Goal: Transaction & Acquisition: Register for event/course

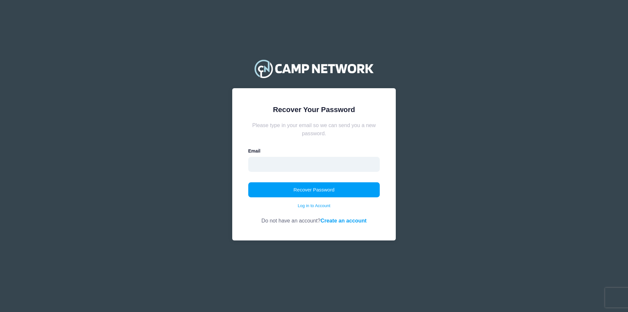
click at [327, 165] on input "email" at bounding box center [314, 164] width 132 height 15
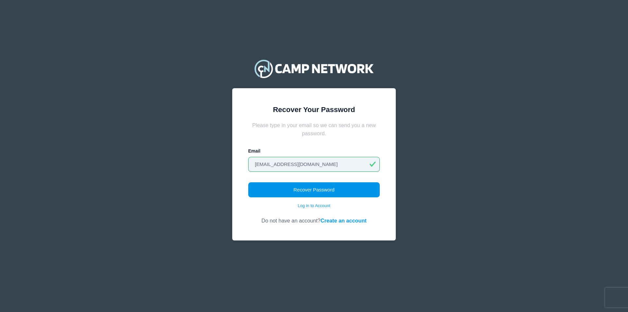
type input "[EMAIL_ADDRESS][DOMAIN_NAME]"
click at [308, 193] on button "Recover Password" at bounding box center [314, 189] width 132 height 15
click at [331, 220] on link "Create an account" at bounding box center [344, 221] width 46 height 6
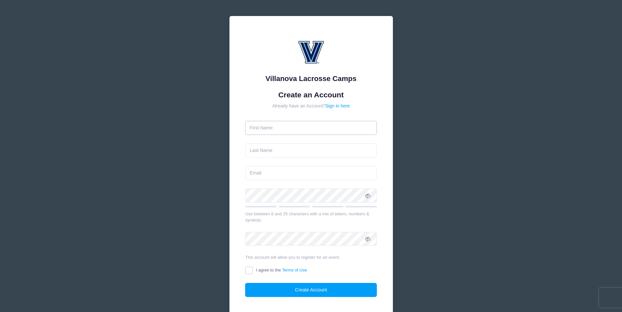
click at [293, 128] on input "text" at bounding box center [311, 128] width 132 height 14
type input "[PERSON_NAME]"
type input "fry"
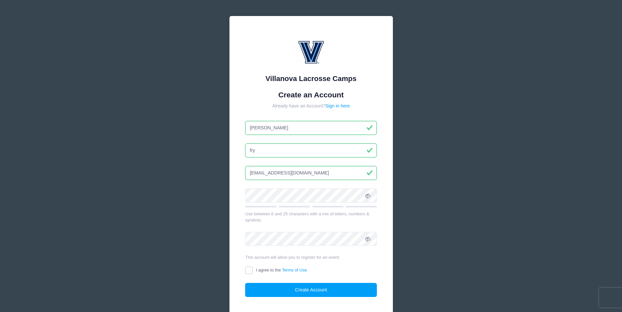
type input "[EMAIL_ADDRESS][DOMAIN_NAME]"
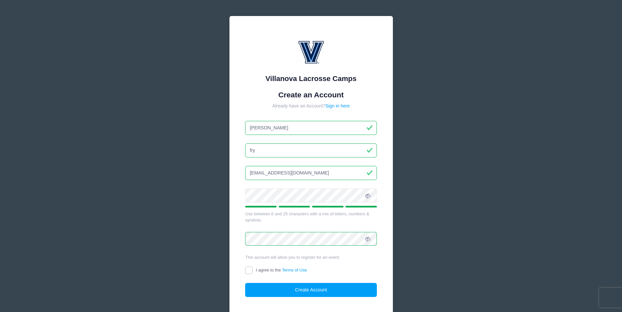
click at [249, 268] on input "I agree to the Terms of Use" at bounding box center [249, 271] width 8 height 8
checkbox input "true"
click at [265, 290] on button "Create Account" at bounding box center [311, 290] width 132 height 14
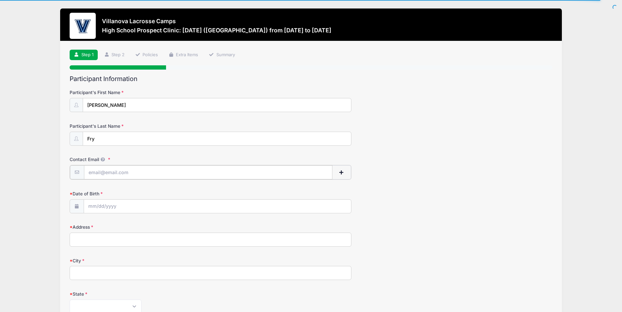
click at [163, 168] on input "Contact Email" at bounding box center [208, 172] width 249 height 14
type input "[EMAIL_ADDRESS][DOMAIN_NAME]"
click at [137, 203] on input "Date of Birth" at bounding box center [217, 206] width 267 height 14
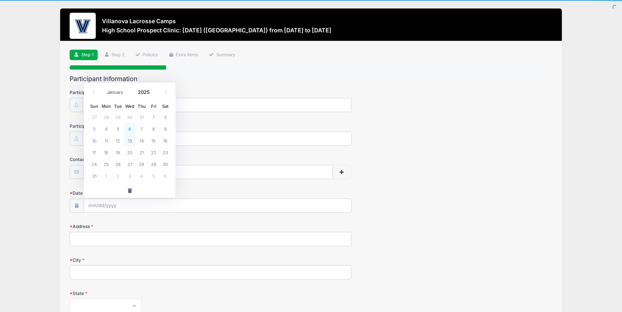
click at [130, 129] on span "6" at bounding box center [130, 129] width 12 height 12
type input "08/06/2025"
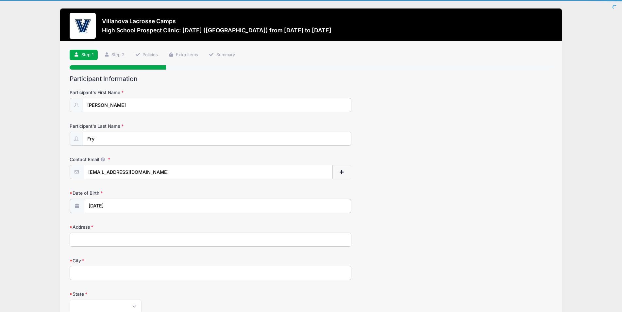
click at [124, 206] on input "08/06/2025" at bounding box center [217, 206] width 267 height 14
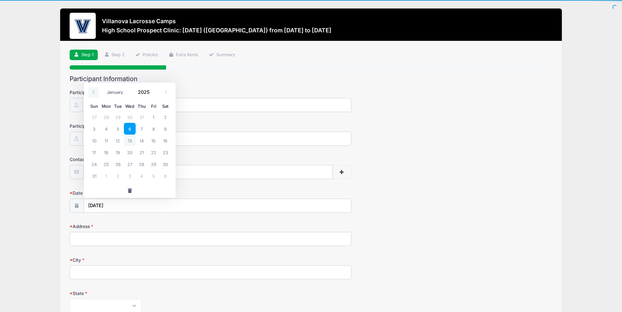
click at [94, 91] on icon at bounding box center [94, 92] width 4 height 4
select select "6"
click at [154, 96] on span at bounding box center [153, 94] width 5 height 5
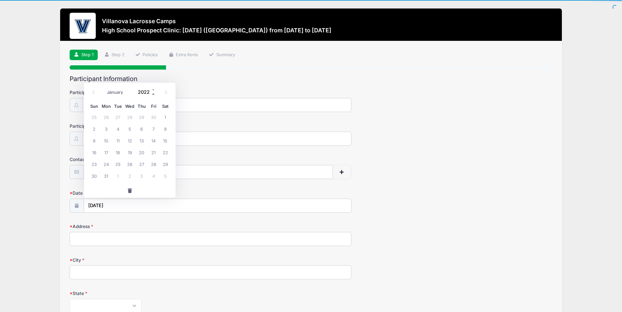
click at [154, 96] on span at bounding box center [153, 94] width 5 height 5
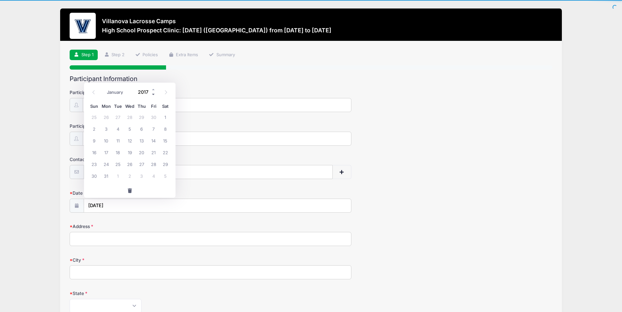
click at [154, 96] on span at bounding box center [153, 94] width 5 height 5
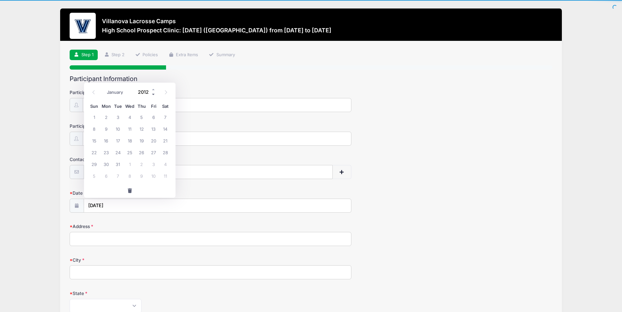
click at [154, 96] on span at bounding box center [153, 94] width 5 height 5
type input "2009"
click at [94, 91] on icon at bounding box center [94, 92] width 4 height 4
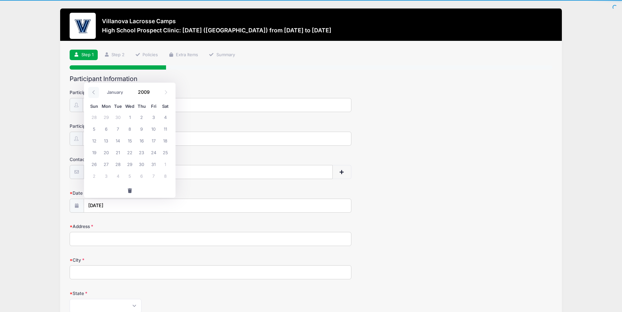
select select "5"
click at [141, 115] on span "4" at bounding box center [142, 117] width 12 height 12
type input "06/04/2009"
click at [125, 238] on input "Address" at bounding box center [211, 239] width 282 height 14
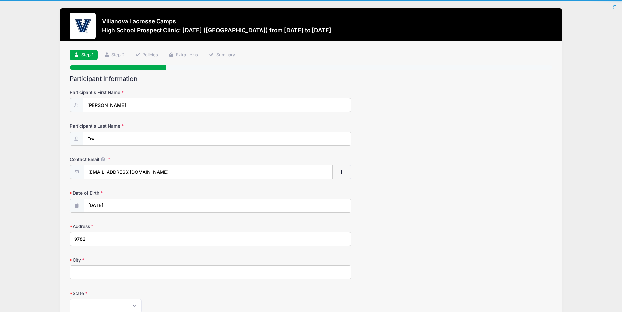
type input "9782 augustine herman hwy"
type input "chestertown"
select select "MD"
type input "21620"
type input "(443) 480-2889"
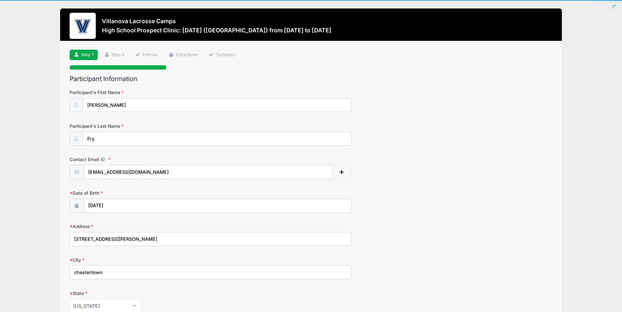
type input "(443) 480-2889"
type input "4434802889"
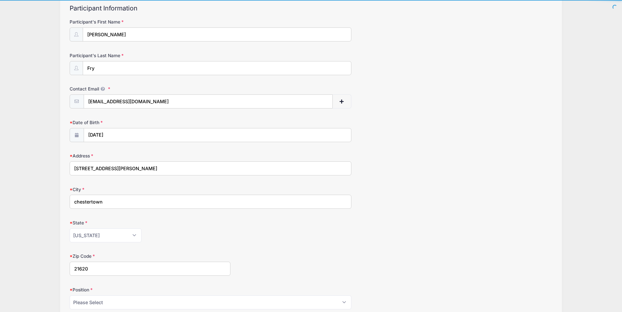
scroll to position [133, 0]
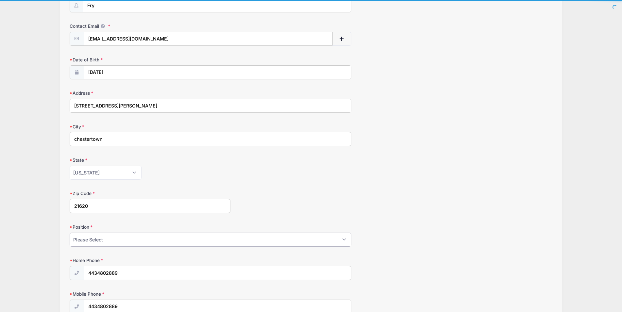
click at [70, 233] on select "Please Select Goalie Middie Defense Attack FOGO LSM" at bounding box center [211, 240] width 282 height 14
select select "Middie"
click option "Middie" at bounding box center [0, 0] width 0 height 0
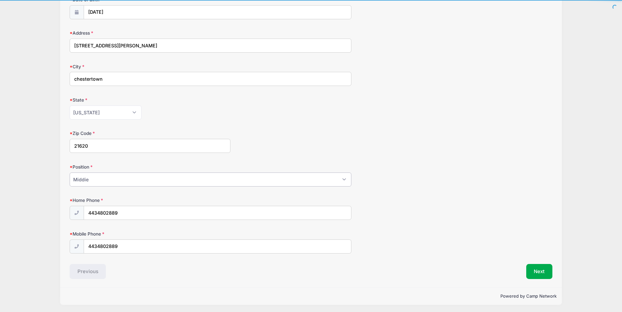
scroll to position [195, 0]
click at [127, 212] on input "4434802889" at bounding box center [217, 212] width 267 height 14
type input "(443) 480-2890"
click at [125, 249] on input "4434802889" at bounding box center [217, 246] width 267 height 14
type input "(4"
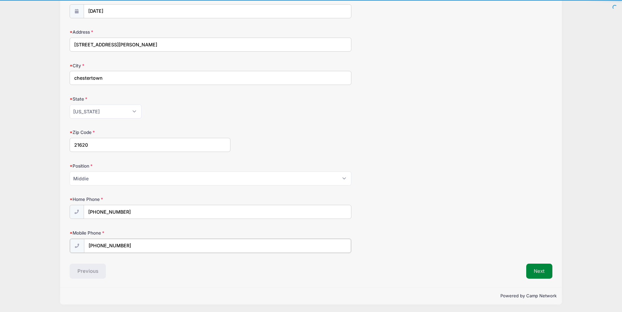
type input "(410) 708-1473"
click at [535, 271] on button "Next" at bounding box center [540, 270] width 26 height 15
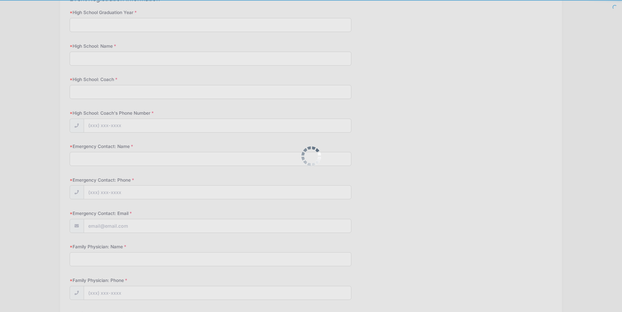
scroll to position [0, 0]
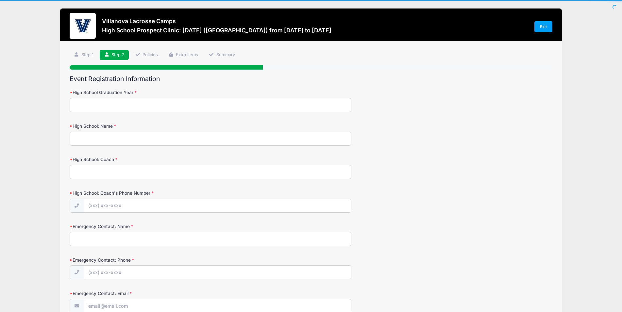
click at [97, 103] on input "High School Graduation Year" at bounding box center [211, 105] width 282 height 14
type input "2027"
click at [107, 138] on input "High School: Name" at bounding box center [211, 139] width 282 height 14
type input "Kent County High School"
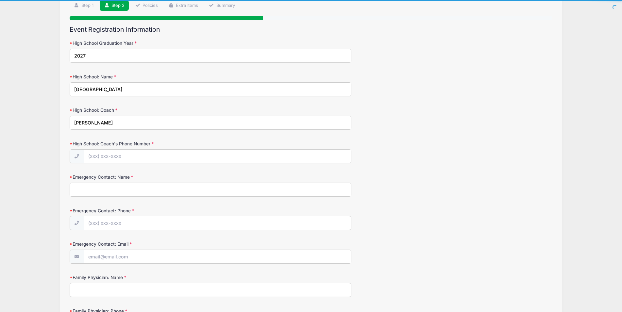
scroll to position [67, 0]
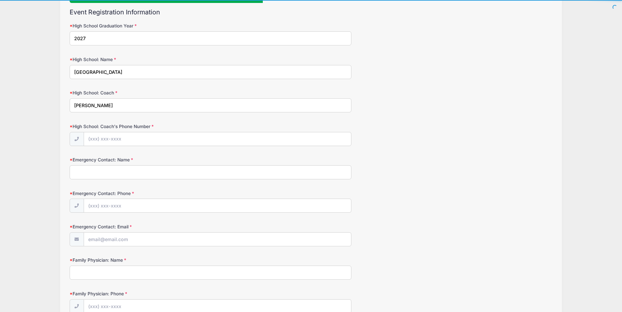
type input "Ben Joiner"
click at [93, 142] on input "High School: Coach's Phone Number" at bounding box center [217, 139] width 267 height 14
type input "(410) 708-9277"
click at [81, 172] on input "Emergency Contact: Name" at bounding box center [211, 172] width 282 height 14
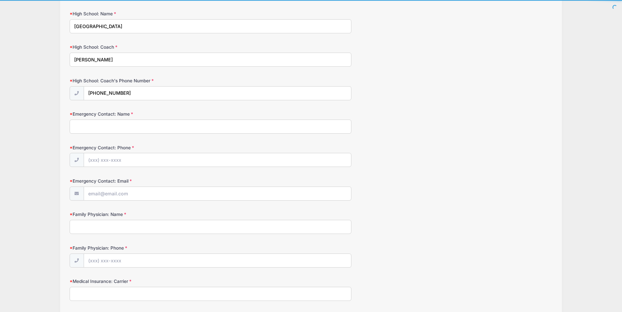
scroll to position [118, 0]
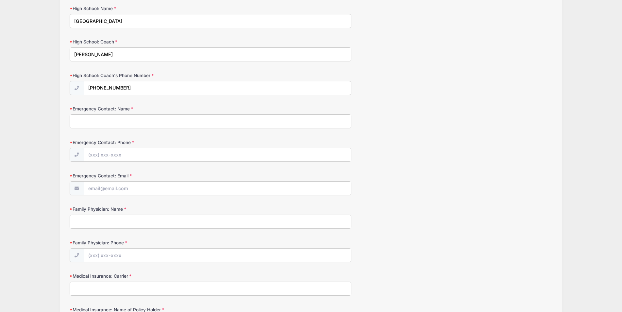
click at [98, 119] on input "Emergency Contact: Name" at bounding box center [211, 121] width 282 height 14
type input "chuck fry"
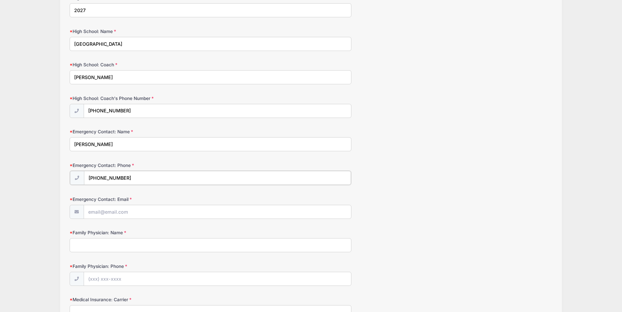
scroll to position [167, 0]
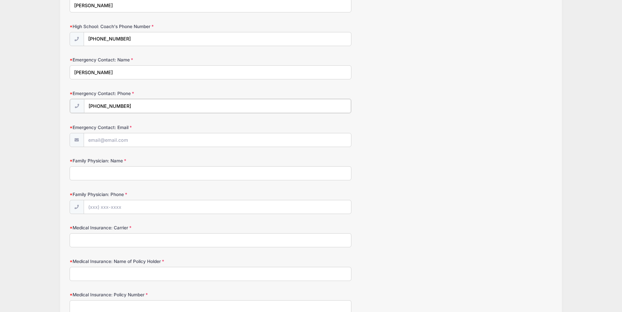
type input "(443) 480-2890"
click at [113, 140] on input "Emergency Contact: Email" at bounding box center [217, 140] width 267 height 14
type input "chuckfry@gmail.com"
type input "Ferguson"
click at [113, 208] on input "Family Physician: Phone" at bounding box center [217, 207] width 267 height 14
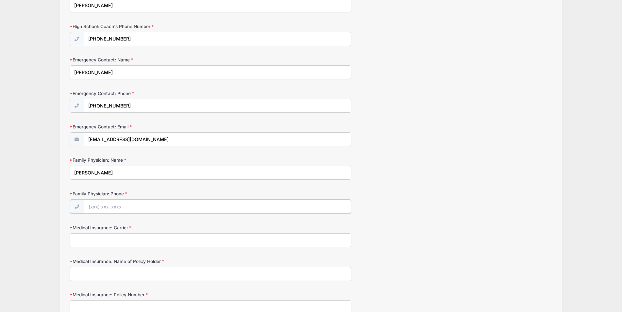
click at [129, 206] on input "Family Physician: Phone" at bounding box center [217, 207] width 267 height 14
type input "(410) 778-9300"
click at [95, 241] on input "Medical Insurance: Carrier" at bounding box center [211, 240] width 282 height 14
type input "Cigna"
type input "Kathryn Fry"
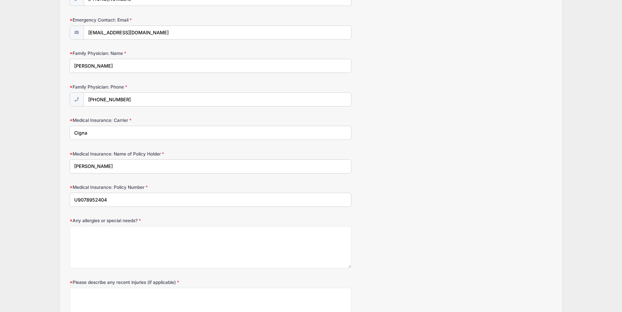
scroll to position [334, 0]
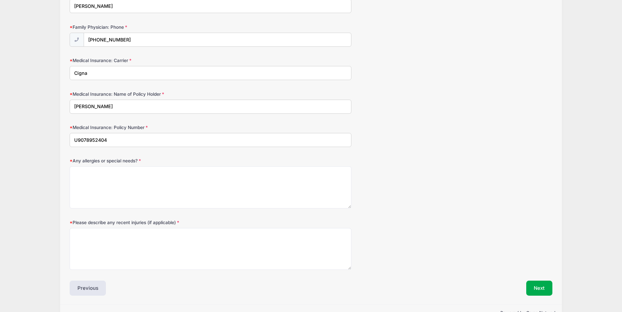
type input "U9078952404"
click at [98, 177] on textarea "Any allergies or special needs?" at bounding box center [211, 187] width 282 height 42
type textarea "no"
click at [105, 245] on textarea "Please describe any recent injuries (if applicable)" at bounding box center [211, 249] width 282 height 42
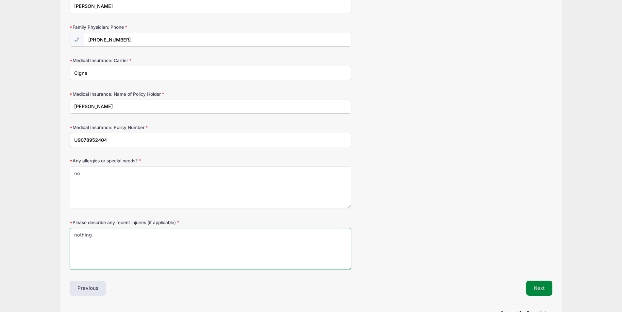
type textarea "nothing"
click at [536, 286] on button "Next" at bounding box center [540, 288] width 26 height 15
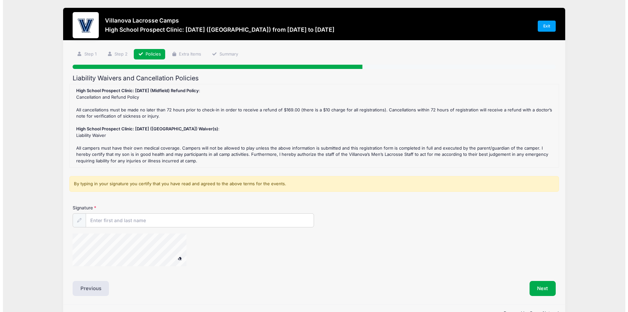
scroll to position [0, 0]
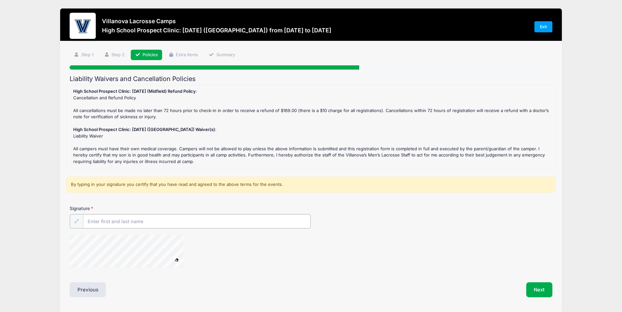
click at [149, 223] on input "Signature" at bounding box center [197, 222] width 228 height 14
type input "chuckfry"
click at [541, 287] on button "Next" at bounding box center [540, 289] width 26 height 15
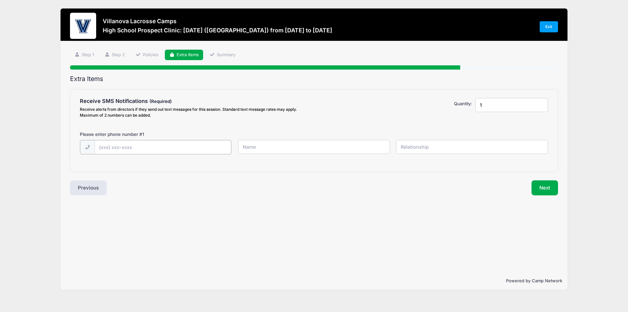
click at [0, 0] on input "text" at bounding box center [0, 0] width 0 height 0
type input "(410) 708-1473"
click at [0, 0] on input "Colin" at bounding box center [0, 0] width 0 height 0
type input "C"
click at [0, 0] on input "(410) 708-1473" at bounding box center [0, 0] width 0 height 0
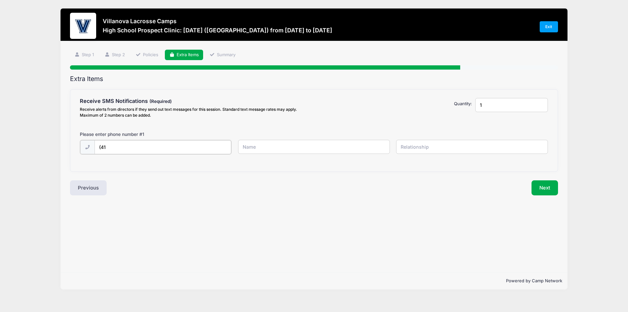
type input "(4"
click at [536, 187] on button "Next" at bounding box center [544, 187] width 26 height 15
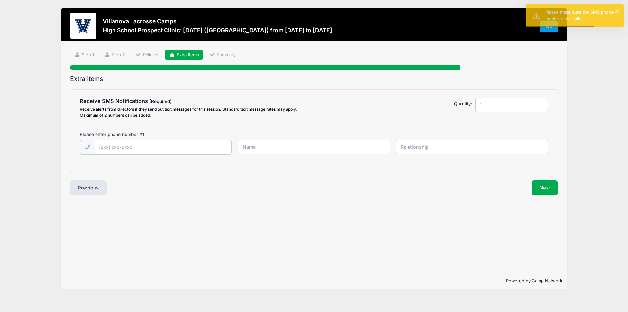
click at [0, 0] on input "text" at bounding box center [0, 0] width 0 height 0
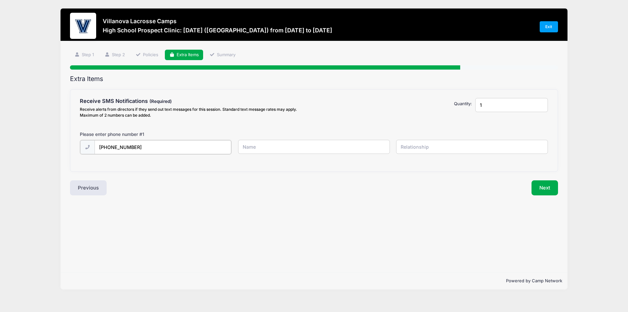
type input "(410) 708-1473"
click at [0, 0] on input "text" at bounding box center [0, 0] width 0 height 0
type input "Colin"
type input "participant"
click at [552, 188] on button "Next" at bounding box center [544, 187] width 26 height 15
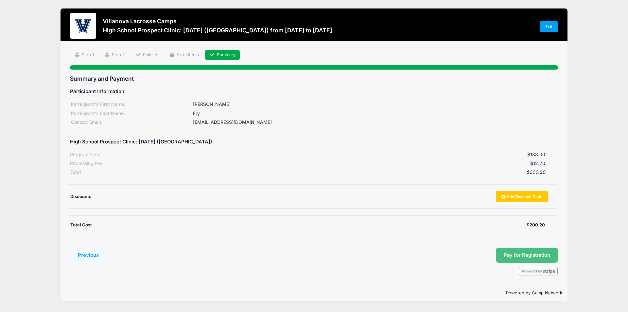
click at [534, 255] on span "Pay for Registration" at bounding box center [527, 255] width 46 height 6
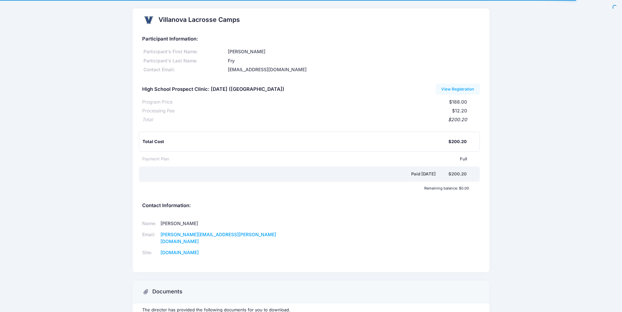
scroll to position [50, 0]
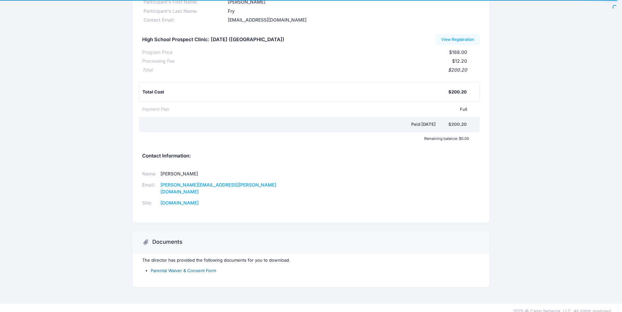
click at [192, 268] on link "Parental Waiver & Consent Form" at bounding box center [183, 270] width 65 height 5
click at [168, 268] on link "Parental Waiver & Consent Form" at bounding box center [183, 270] width 65 height 5
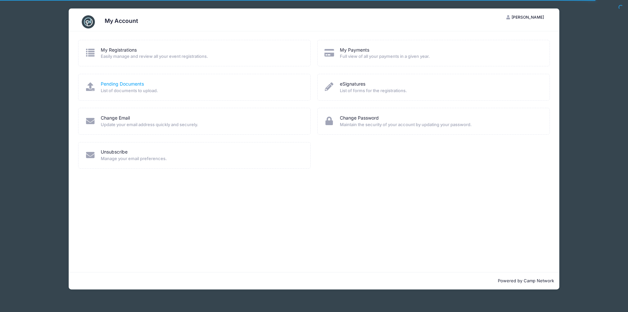
click at [125, 85] on link "Pending Documents" at bounding box center [122, 84] width 43 height 7
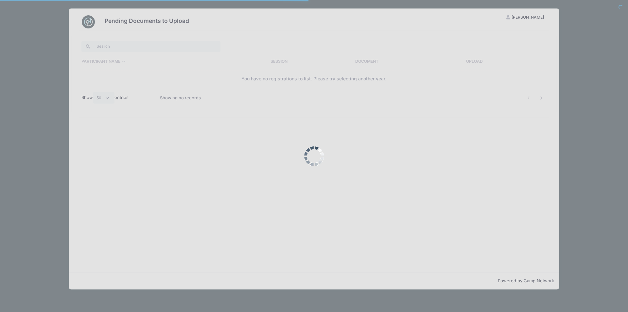
select select "50"
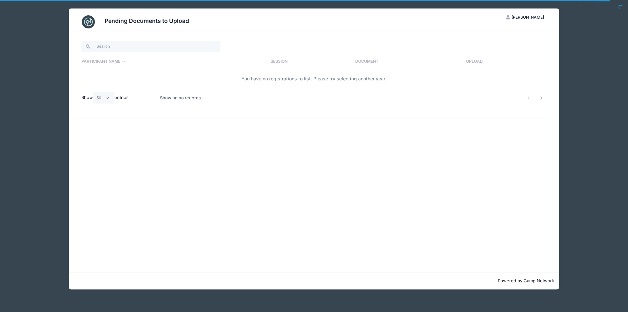
click at [116, 61] on th "Participant Name" at bounding box center [174, 61] width 186 height 17
click at [88, 20] on img at bounding box center [88, 21] width 13 height 13
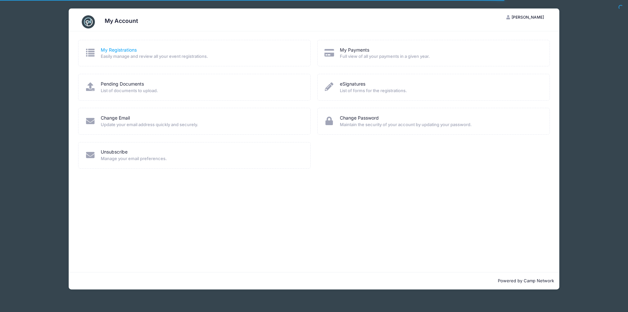
click at [108, 49] on link "My Registrations" at bounding box center [119, 50] width 36 height 7
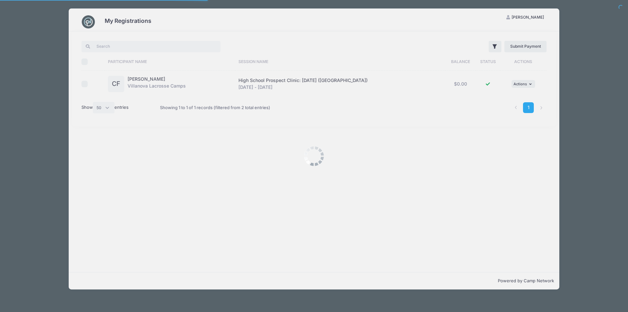
select select "50"
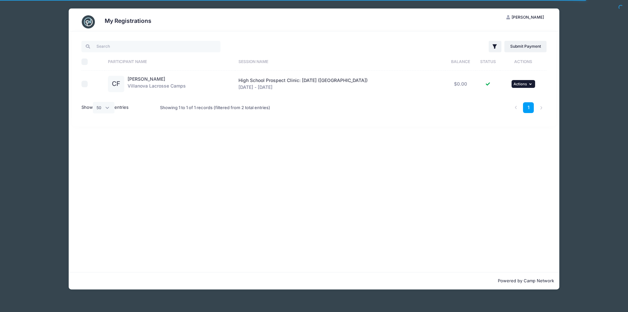
click at [525, 84] on span "Actions" at bounding box center [519, 84] width 13 height 5
click at [524, 84] on span "Actions" at bounding box center [519, 84] width 13 height 5
click at [521, 81] on button "... Actions" at bounding box center [524, 84] width 24 height 8
click at [511, 112] on link "View Attachments" at bounding box center [501, 111] width 59 height 12
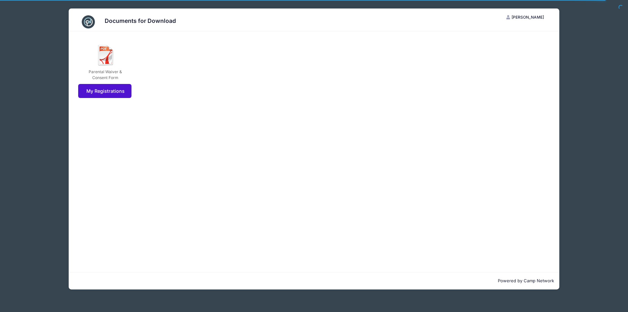
click at [104, 92] on link "My Registrations" at bounding box center [104, 91] width 53 height 14
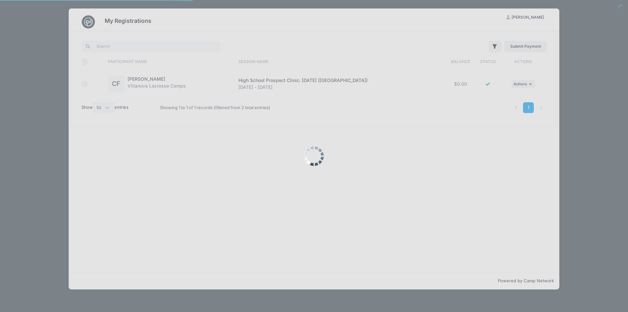
select select "50"
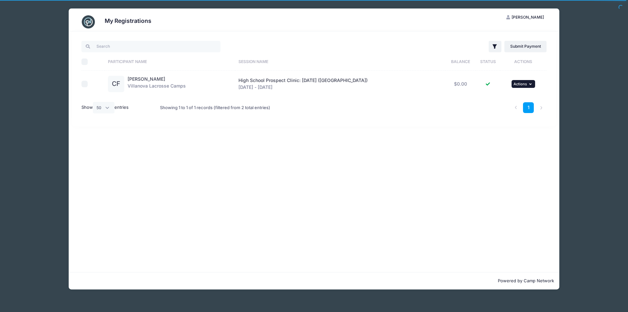
click at [524, 83] on span "Actions" at bounding box center [519, 84] width 13 height 5
click at [503, 109] on link "View Attachments" at bounding box center [501, 111] width 59 height 12
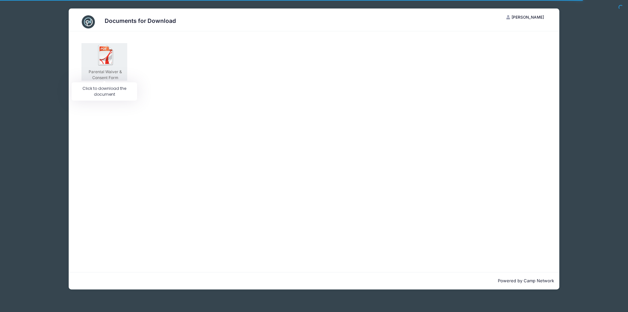
click at [102, 65] on img at bounding box center [106, 55] width 21 height 21
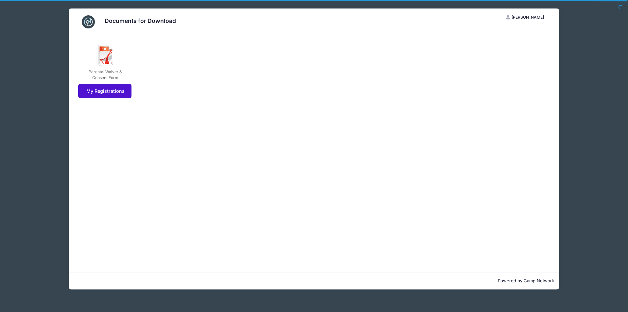
click at [103, 93] on link "My Registrations" at bounding box center [104, 91] width 53 height 14
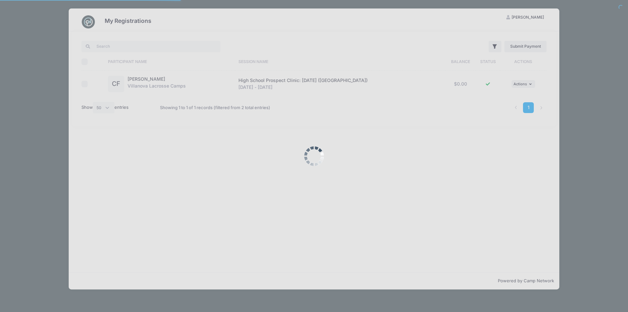
select select "50"
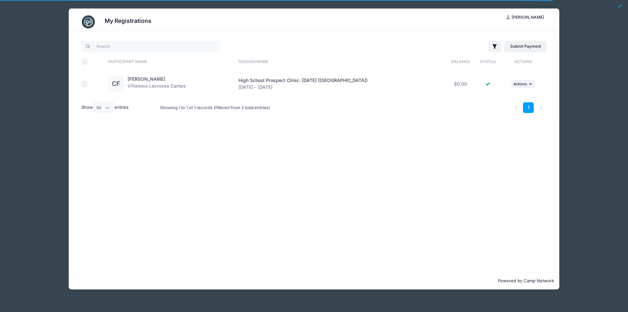
click at [86, 85] on input "checkbox" at bounding box center [84, 84] width 7 height 7
checkbox input "true"
click at [535, 15] on button "CF [PERSON_NAME]" at bounding box center [525, 17] width 49 height 11
click at [511, 213] on div "Filter Filter Options Show: Current Registrations Past Registratations Pending …" at bounding box center [314, 151] width 491 height 241
